Goal: Task Accomplishment & Management: Manage account settings

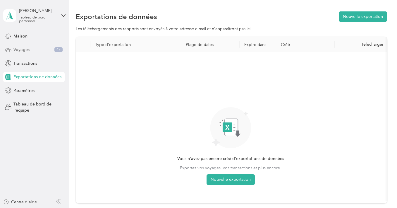
click at [30, 50] on div "Voyages 47" at bounding box center [33, 49] width 61 height 11
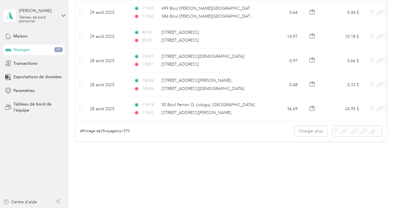
scroll to position [602, 0]
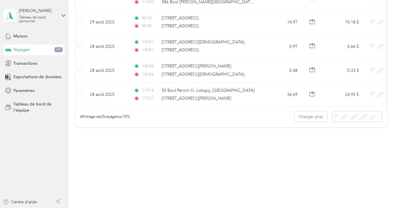
click at [358, 146] on li "100 par charge" at bounding box center [356, 150] width 50 height 10
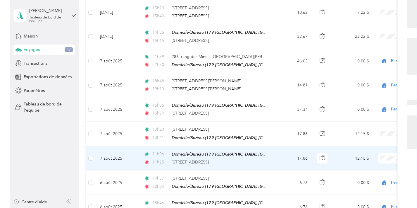
scroll to position [2093, 0]
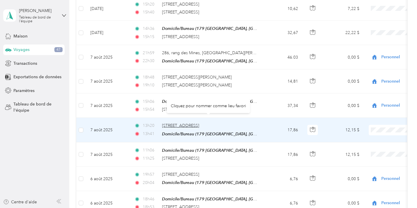
click at [175, 123] on font "[STREET_ADDRESS]" at bounding box center [180, 125] width 37 height 5
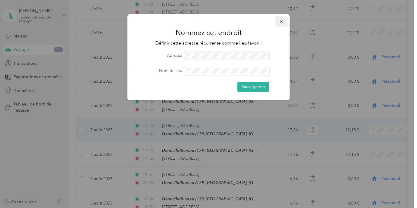
click at [283, 22] on icon "button" at bounding box center [282, 22] width 4 height 4
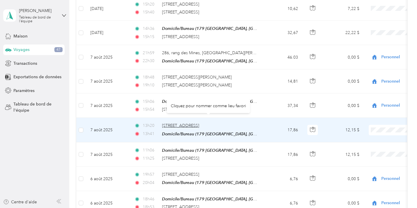
copy font "Maizerets"
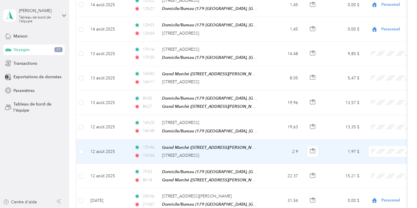
scroll to position [1690, 0]
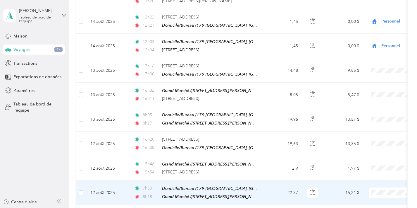
drag, startPoint x: 227, startPoint y: 117, endPoint x: 80, endPoint y: 182, distance: 159.8
click at [80, 183] on td at bounding box center [80, 192] width 9 height 25
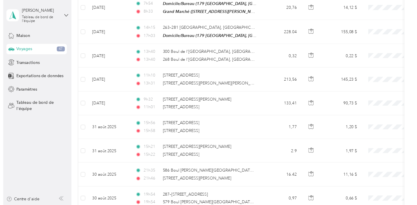
scroll to position [0, 0]
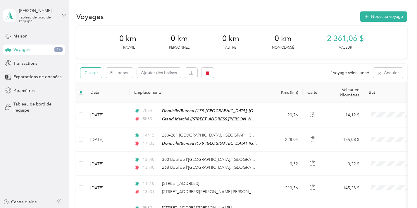
click at [97, 73] on font "Classer" at bounding box center [91, 72] width 13 height 5
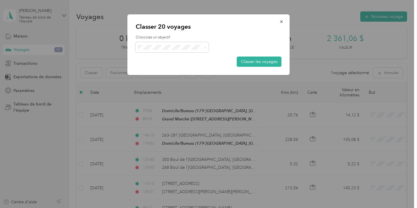
click at [164, 60] on li "Travail" at bounding box center [172, 58] width 73 height 10
click at [254, 62] on font "Classer les voyages" at bounding box center [259, 61] width 37 height 5
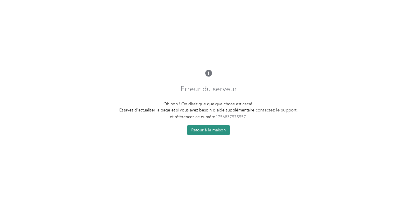
click at [223, 130] on font "Retour à la maison" at bounding box center [208, 129] width 35 height 5
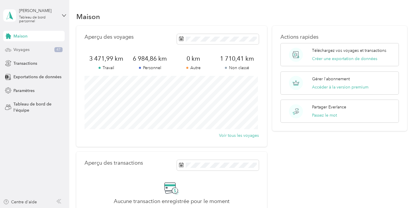
click at [24, 51] on font "Voyages" at bounding box center [21, 49] width 16 height 5
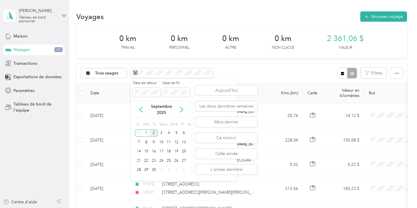
click at [143, 113] on div "Septembre 2025" at bounding box center [161, 109] width 61 height 12
click at [142, 110] on icon at bounding box center [141, 110] width 6 height 6
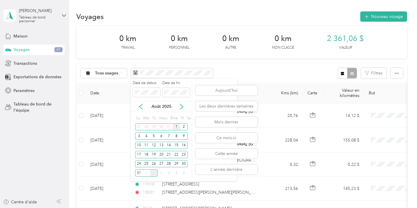
click at [177, 126] on font "1" at bounding box center [177, 126] width 2 height 4
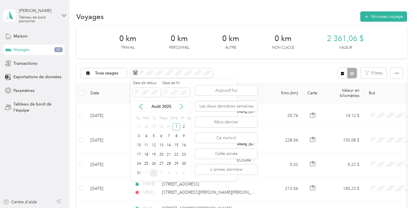
click at [181, 109] on icon at bounding box center [182, 107] width 6 height 6
click at [154, 133] on font "2" at bounding box center [154, 132] width 2 height 4
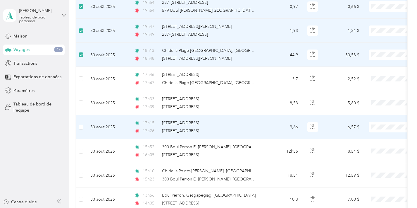
scroll to position [322, 0]
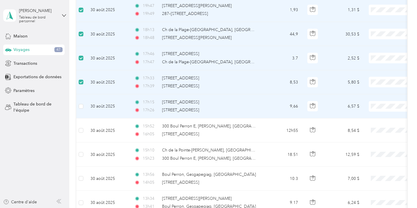
click at [82, 109] on td at bounding box center [80, 106] width 9 height 24
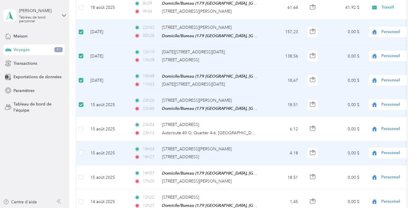
scroll to position [1514, 0]
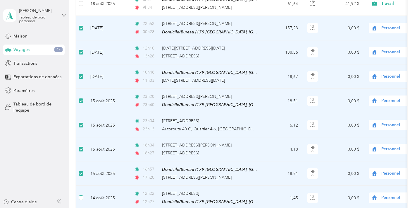
click at [80, 196] on label at bounding box center [81, 197] width 5 height 6
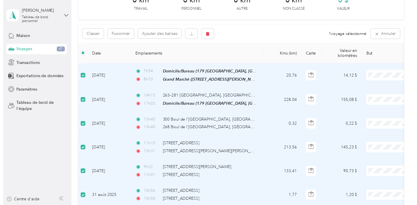
scroll to position [0, 0]
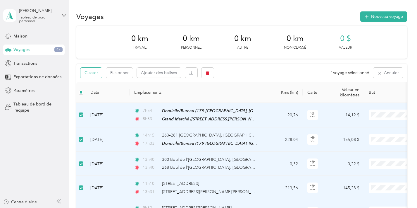
click at [96, 72] on font "Classer" at bounding box center [91, 72] width 13 height 5
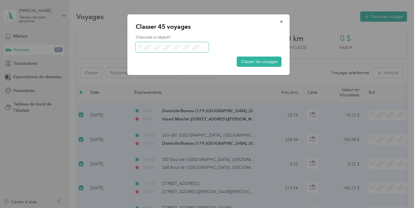
click at [159, 44] on span at bounding box center [172, 47] width 73 height 10
click at [162, 67] on font "Personnel" at bounding box center [159, 68] width 19 height 5
click at [242, 61] on font "Classer les voyages" at bounding box center [259, 61] width 37 height 5
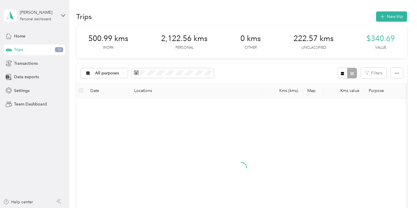
click at [24, 50] on div "Trips 13" at bounding box center [34, 49] width 61 height 11
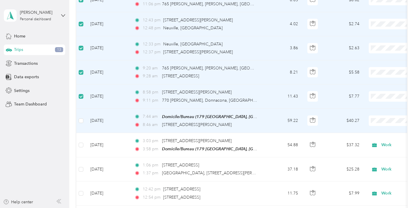
scroll to position [1109, 0]
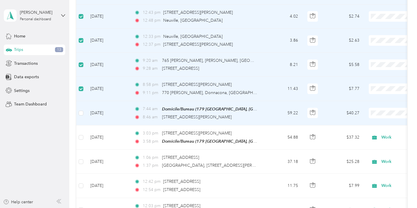
click at [82, 118] on td at bounding box center [80, 113] width 9 height 24
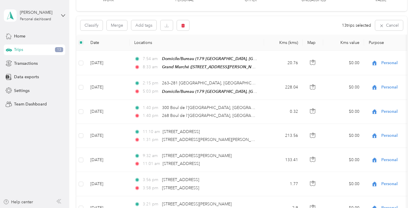
scroll to position [0, 0]
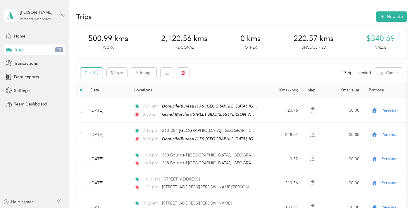
click at [90, 72] on button "Classify" at bounding box center [91, 73] width 22 height 10
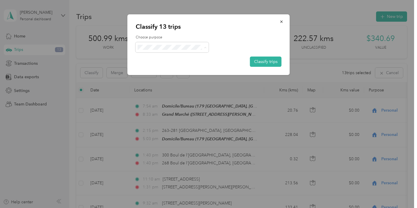
click at [183, 59] on li "Work" at bounding box center [172, 58] width 73 height 10
click at [258, 61] on button "Classify trips" at bounding box center [266, 61] width 32 height 10
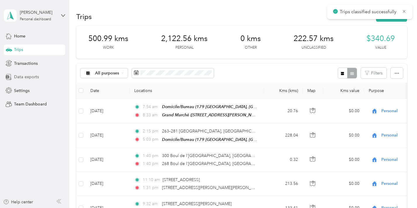
click at [21, 76] on span "Data exports" at bounding box center [26, 77] width 25 height 6
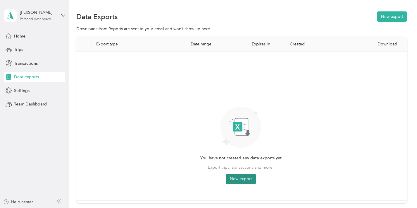
click at [244, 178] on button "New export" at bounding box center [241, 179] width 30 height 11
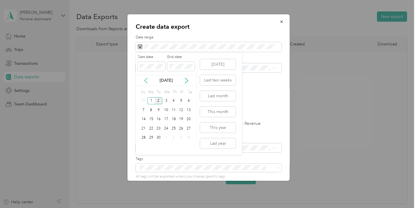
click at [147, 83] on icon at bounding box center [146, 81] width 6 height 6
click at [181, 102] on div "1" at bounding box center [182, 100] width 8 height 7
click at [142, 146] on div "31" at bounding box center [144, 146] width 8 height 7
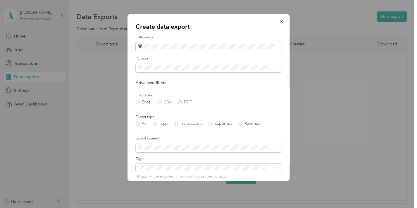
click at [179, 103] on label "PDF" at bounding box center [185, 102] width 14 height 4
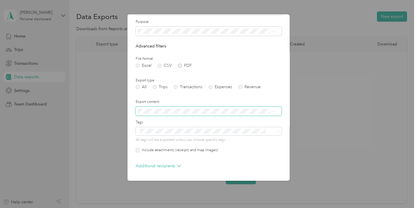
scroll to position [54, 0]
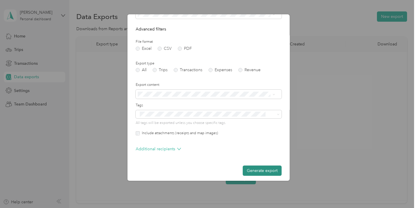
click at [261, 169] on button "Generate export" at bounding box center [262, 170] width 39 height 10
